Goal: Navigation & Orientation: Find specific page/section

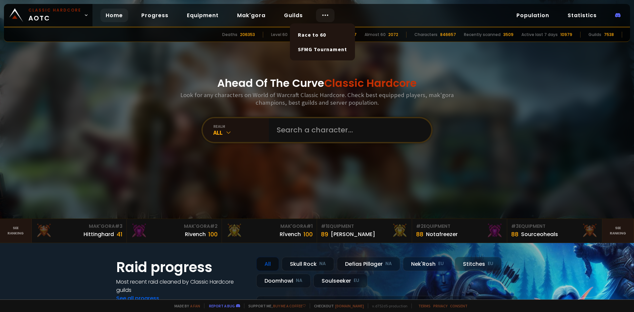
click at [323, 16] on circle at bounding box center [323, 15] width 1 height 1
click at [323, 15] on icon at bounding box center [325, 15] width 8 height 8
click at [321, 15] on icon at bounding box center [325, 15] width 8 height 8
click at [577, 17] on link "Statistics" at bounding box center [583, 16] width 40 height 14
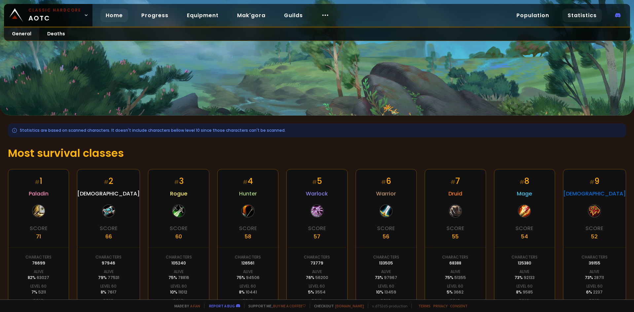
click at [106, 14] on link "Home" at bounding box center [114, 16] width 28 height 14
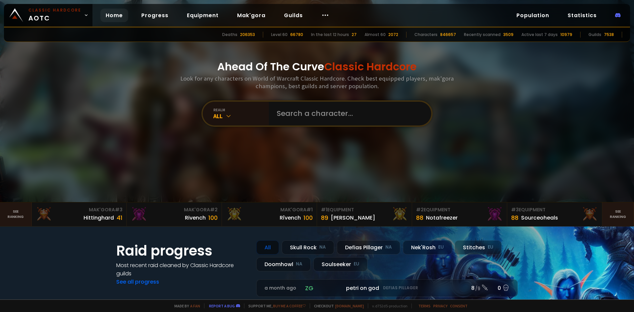
scroll to position [2, 0]
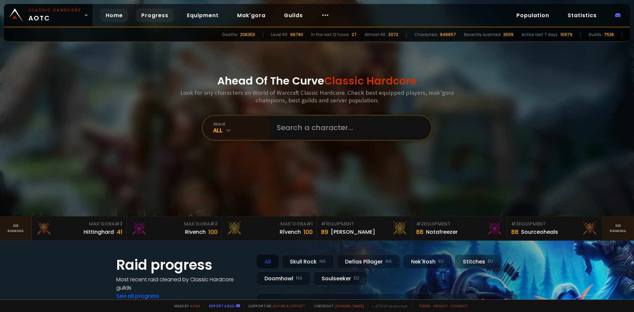
click at [154, 14] on link "Progress" at bounding box center [155, 16] width 38 height 14
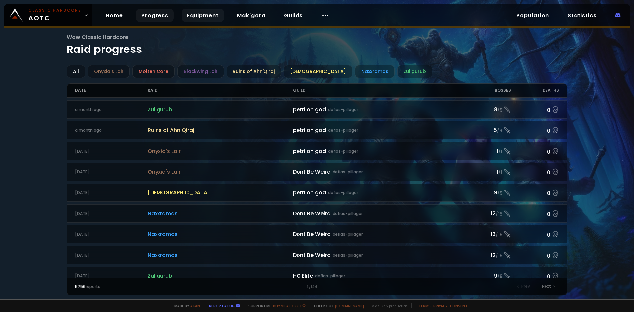
click at [202, 16] on link "Equipment" at bounding box center [203, 16] width 42 height 14
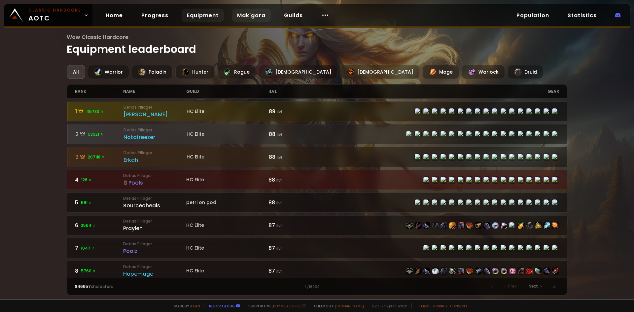
click at [248, 15] on link "Mak'gora" at bounding box center [251, 16] width 39 height 14
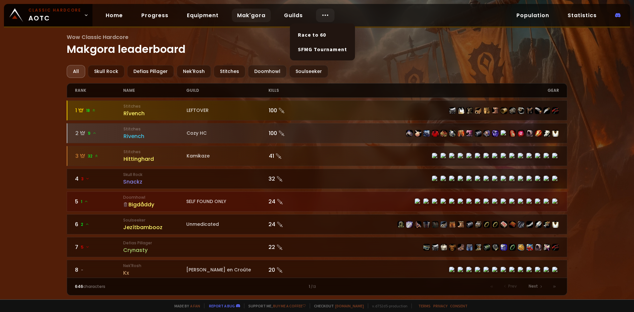
click at [321, 18] on icon at bounding box center [325, 15] width 8 height 8
click at [316, 32] on link "Race to 60" at bounding box center [322, 34] width 57 height 15
